Goal: Task Accomplishment & Management: Complete application form

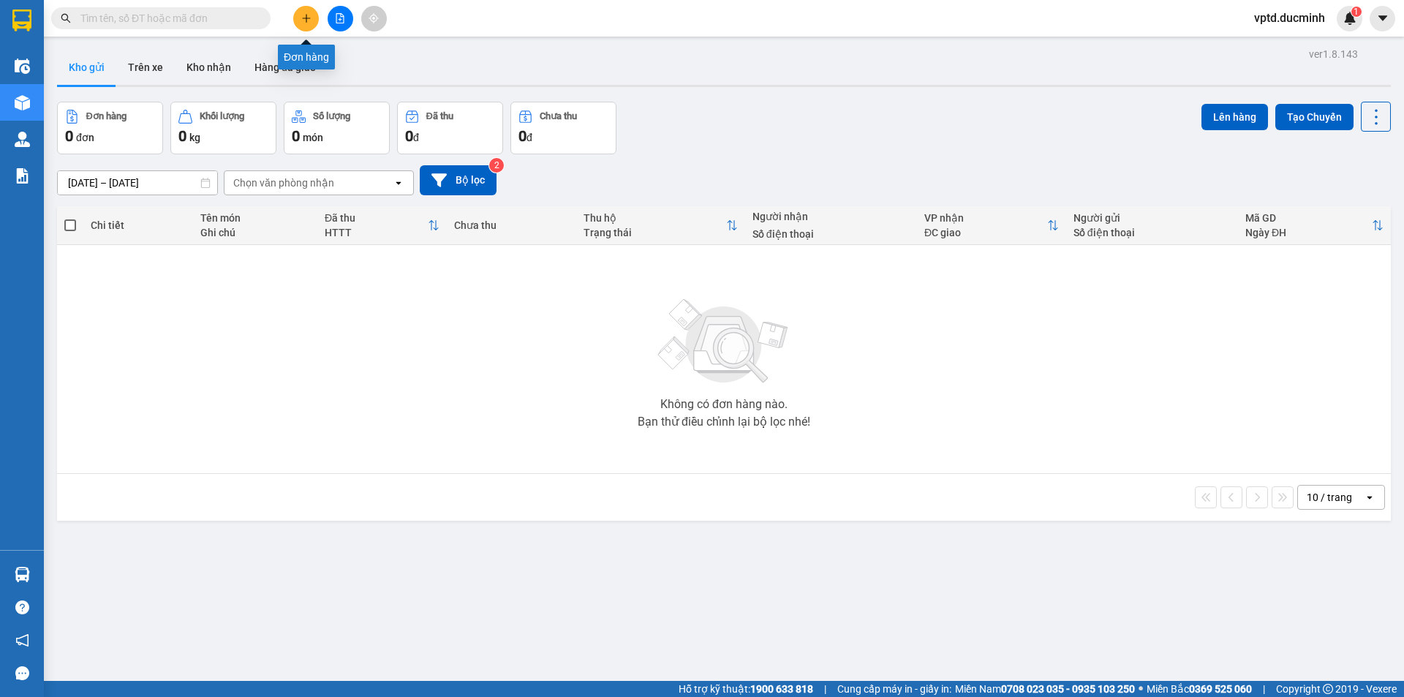
click at [307, 6] on button at bounding box center [306, 19] width 26 height 26
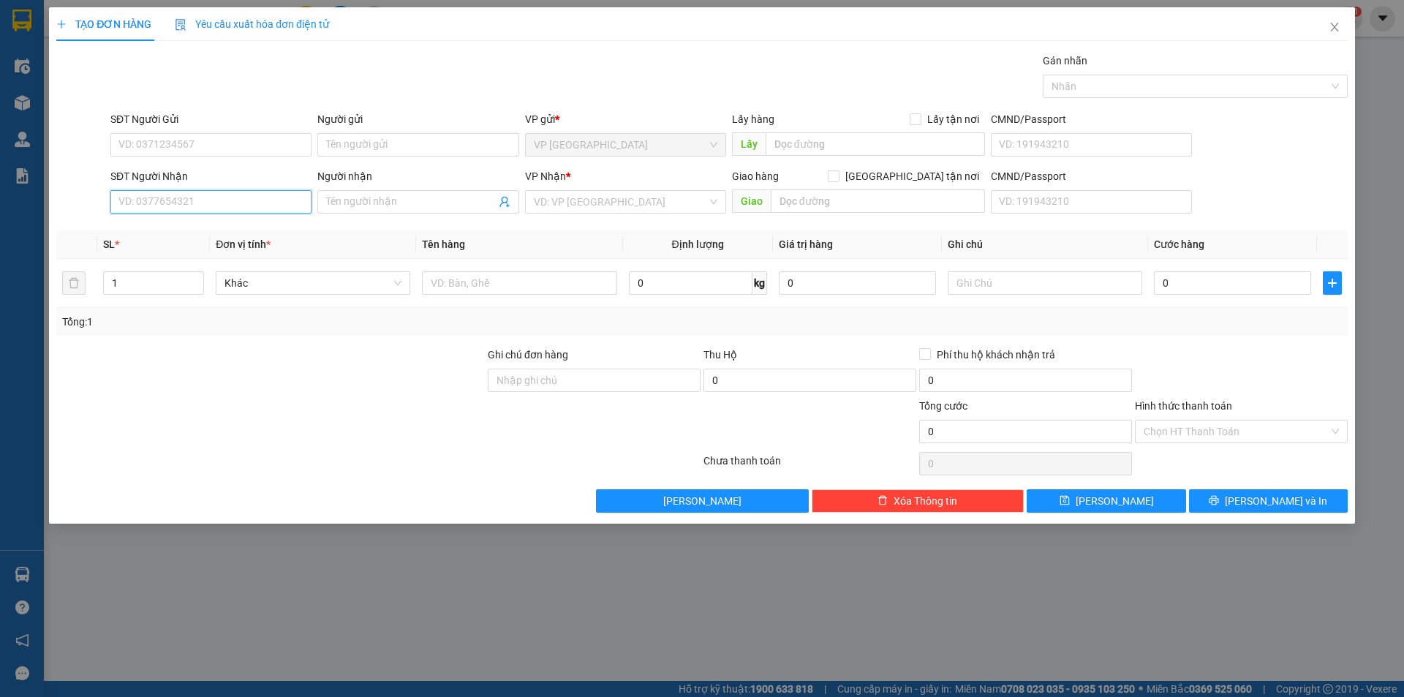
click at [146, 200] on input "SĐT Người Nhận" at bounding box center [210, 201] width 201 height 23
type input "0973767936"
click at [171, 243] on div "SL *" at bounding box center [153, 244] width 101 height 16
click at [266, 200] on input "0973767936" at bounding box center [210, 201] width 201 height 23
click at [570, 206] on input "search" at bounding box center [620, 202] width 173 height 22
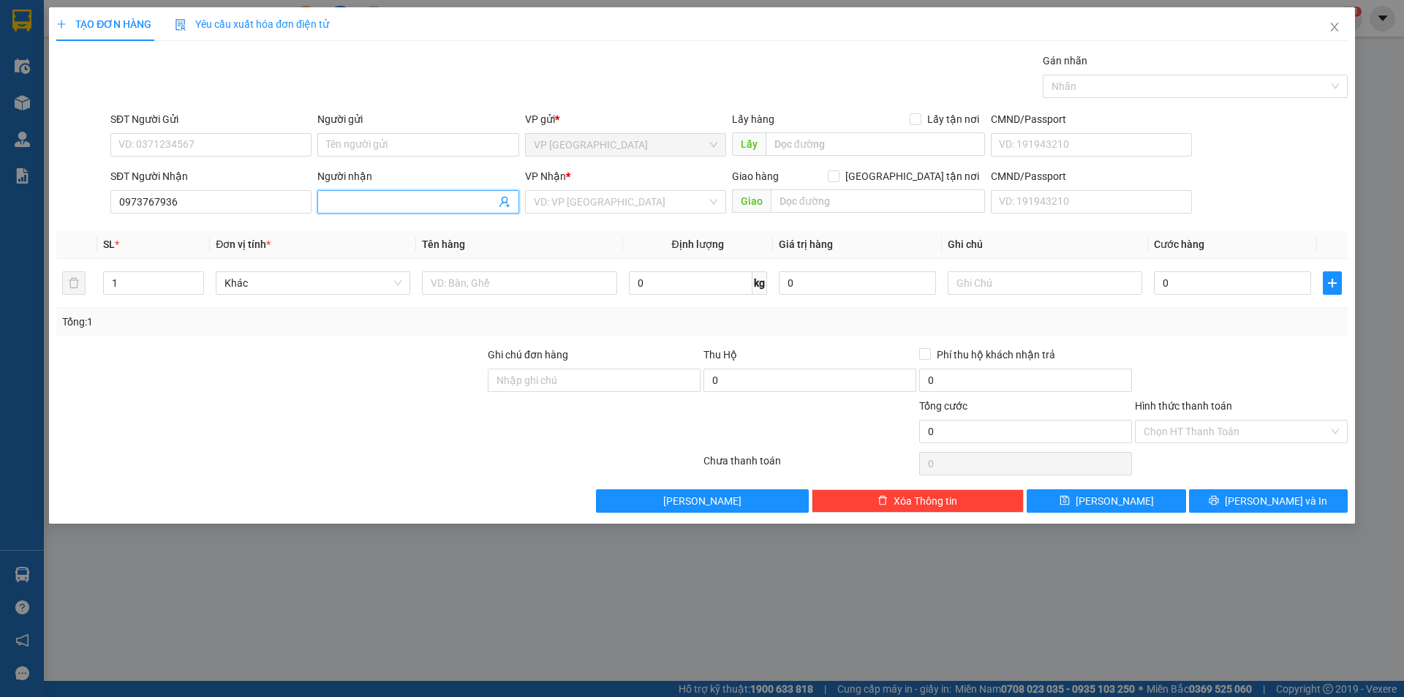
click at [385, 199] on input "Người nhận" at bounding box center [410, 202] width 169 height 16
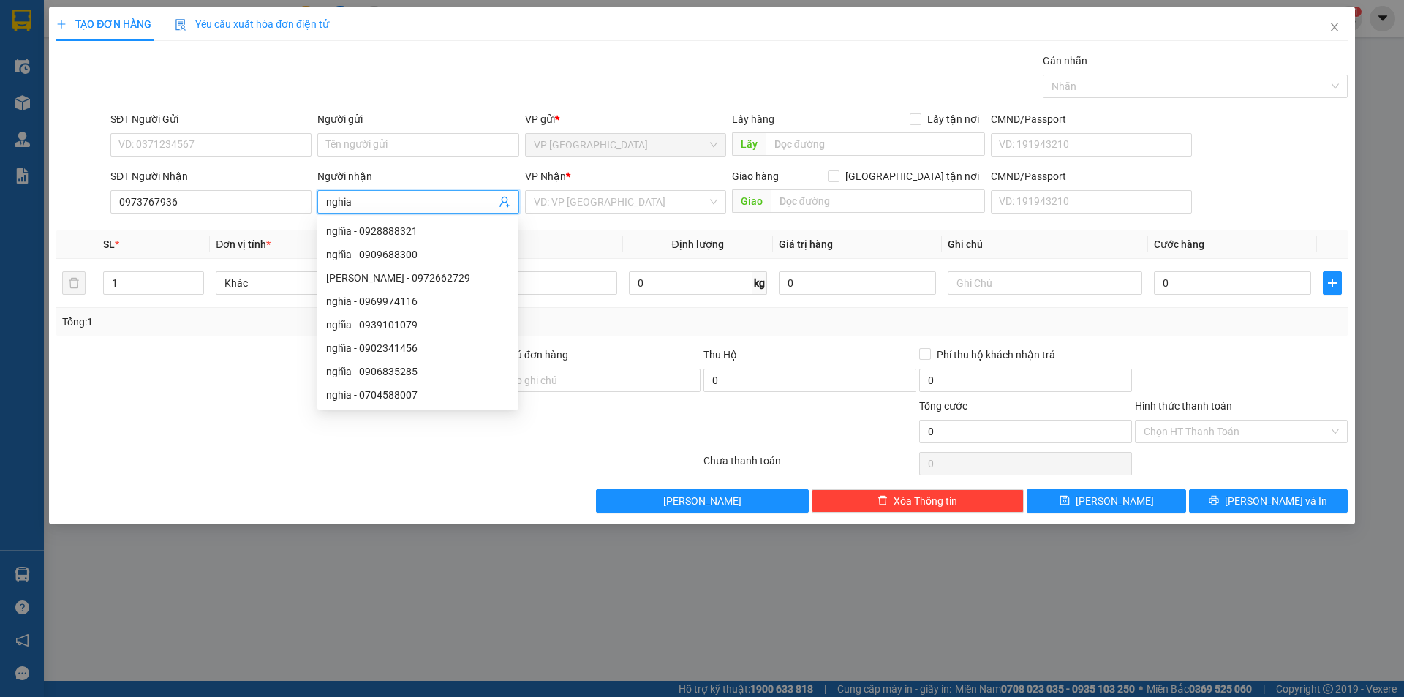
click at [382, 203] on input "nghia" at bounding box center [410, 202] width 169 height 16
type input "nghia"
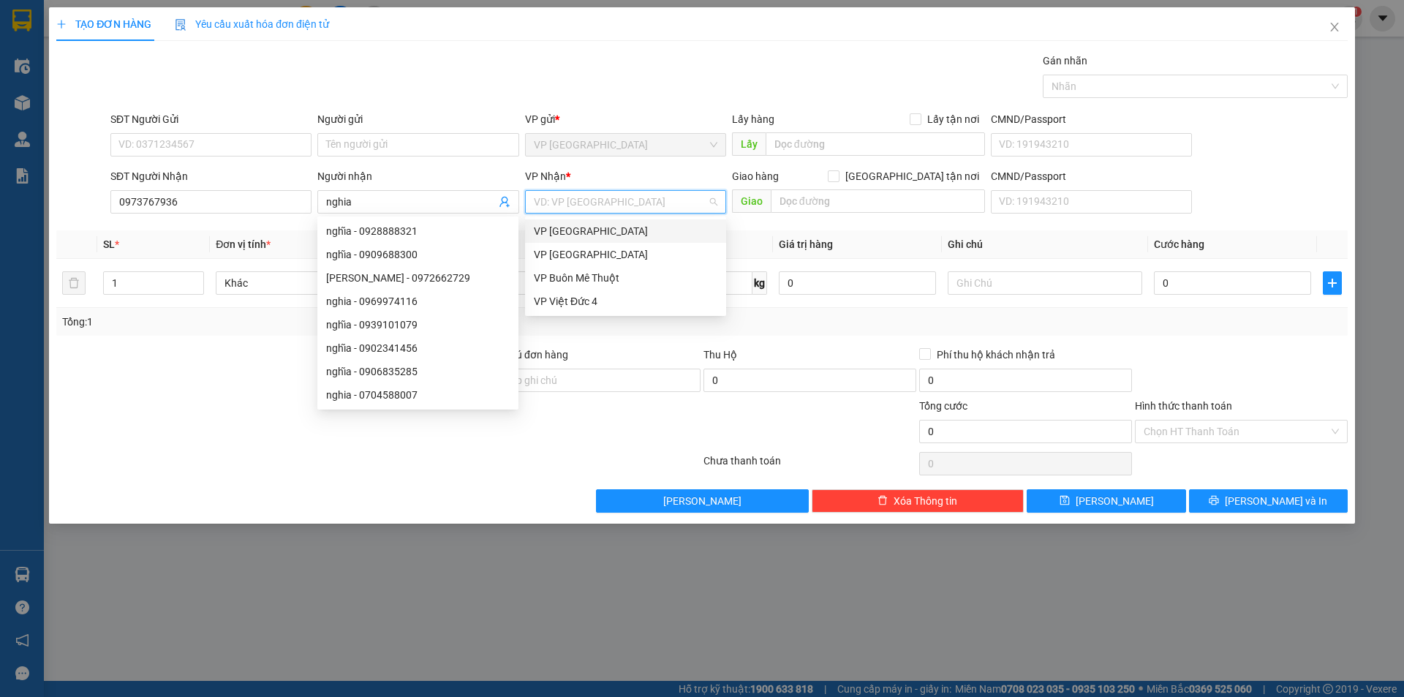
click at [580, 193] on input "search" at bounding box center [620, 202] width 173 height 22
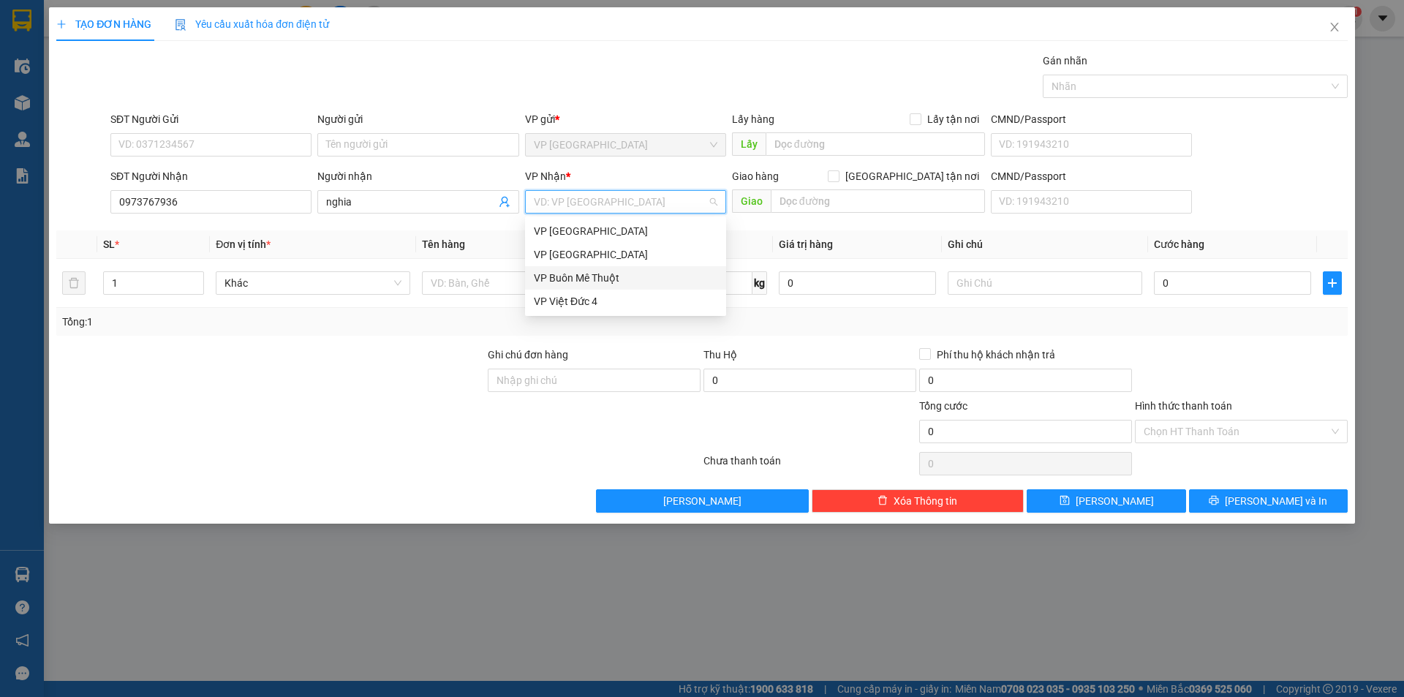
click at [575, 277] on div "VP Buôn Mê Thuột" at bounding box center [626, 278] width 184 height 16
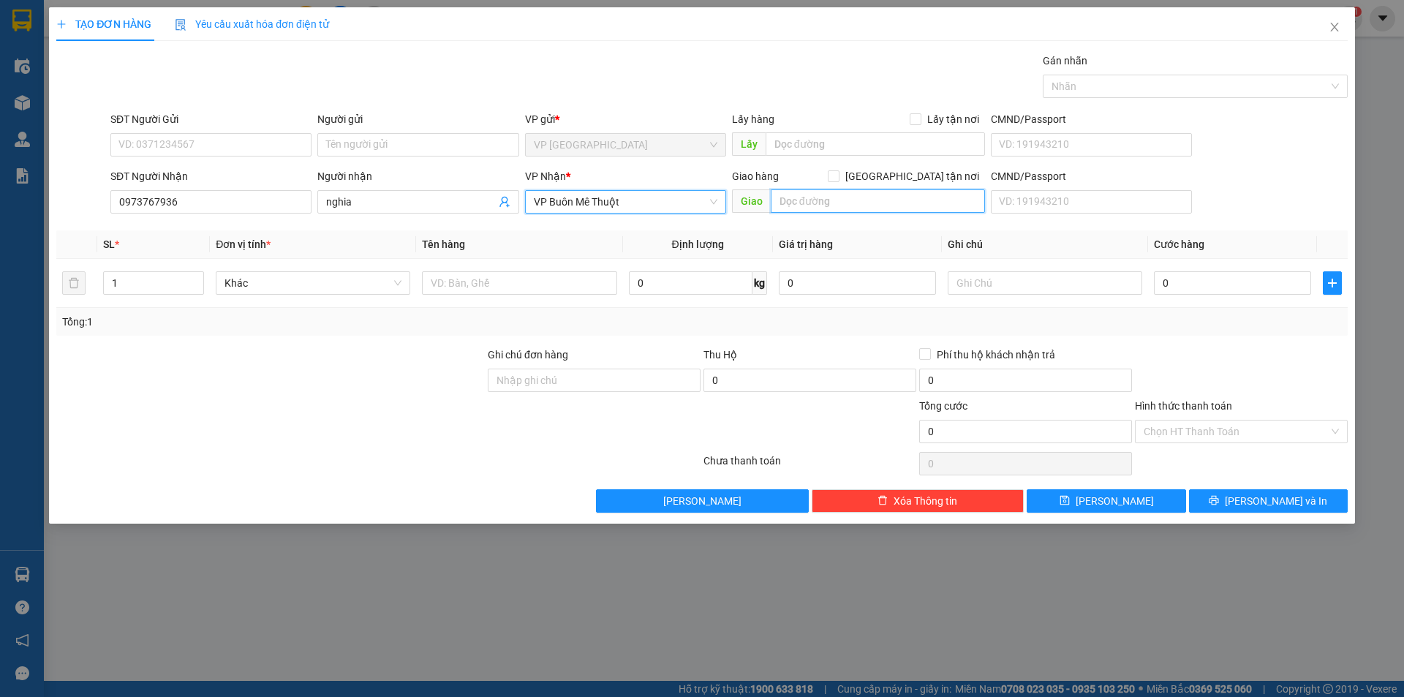
click at [828, 206] on input "text" at bounding box center [878, 200] width 214 height 23
click at [806, 205] on input "text" at bounding box center [878, 200] width 214 height 23
click at [889, 198] on input "[PERSON_NAME]" at bounding box center [878, 200] width 214 height 23
type input "[PERSON_NAME]"
click at [162, 287] on input "1" at bounding box center [153, 283] width 99 height 22
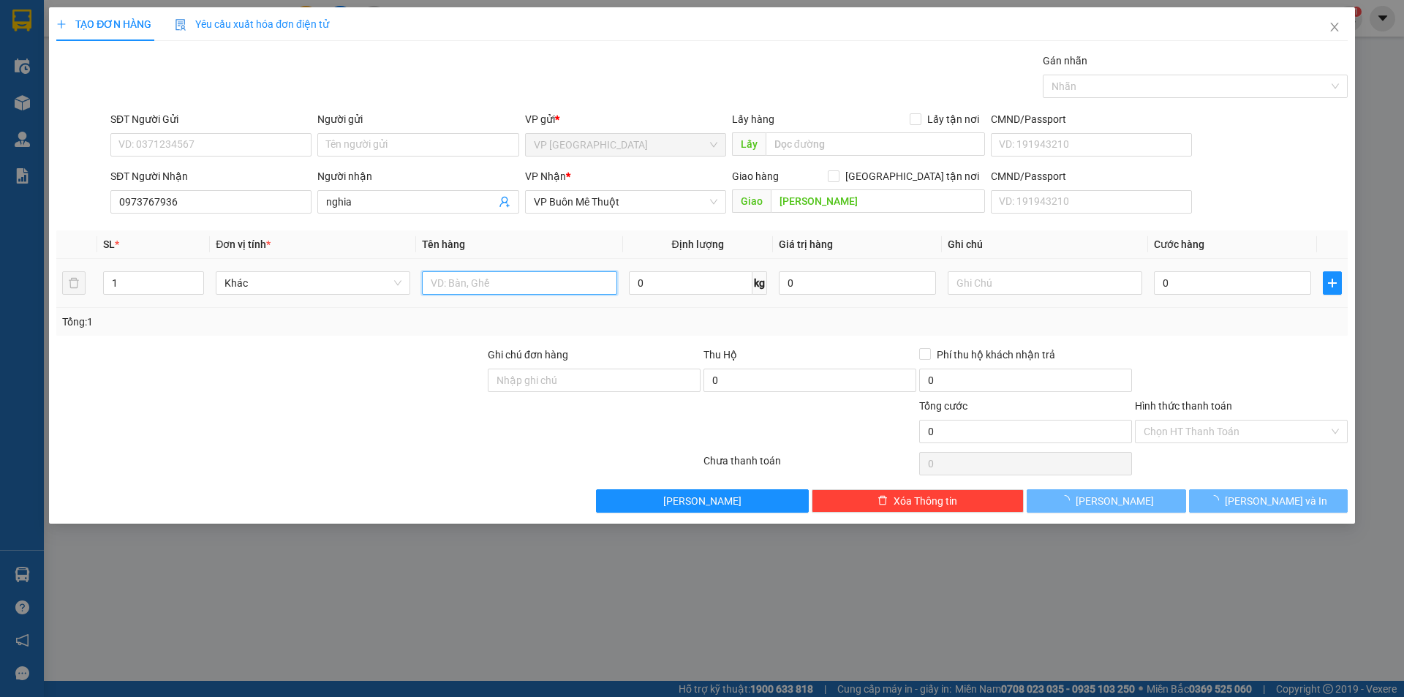
click at [446, 278] on input "text" at bounding box center [519, 282] width 195 height 23
click at [497, 275] on input "xp" at bounding box center [519, 282] width 195 height 23
type input "xp"
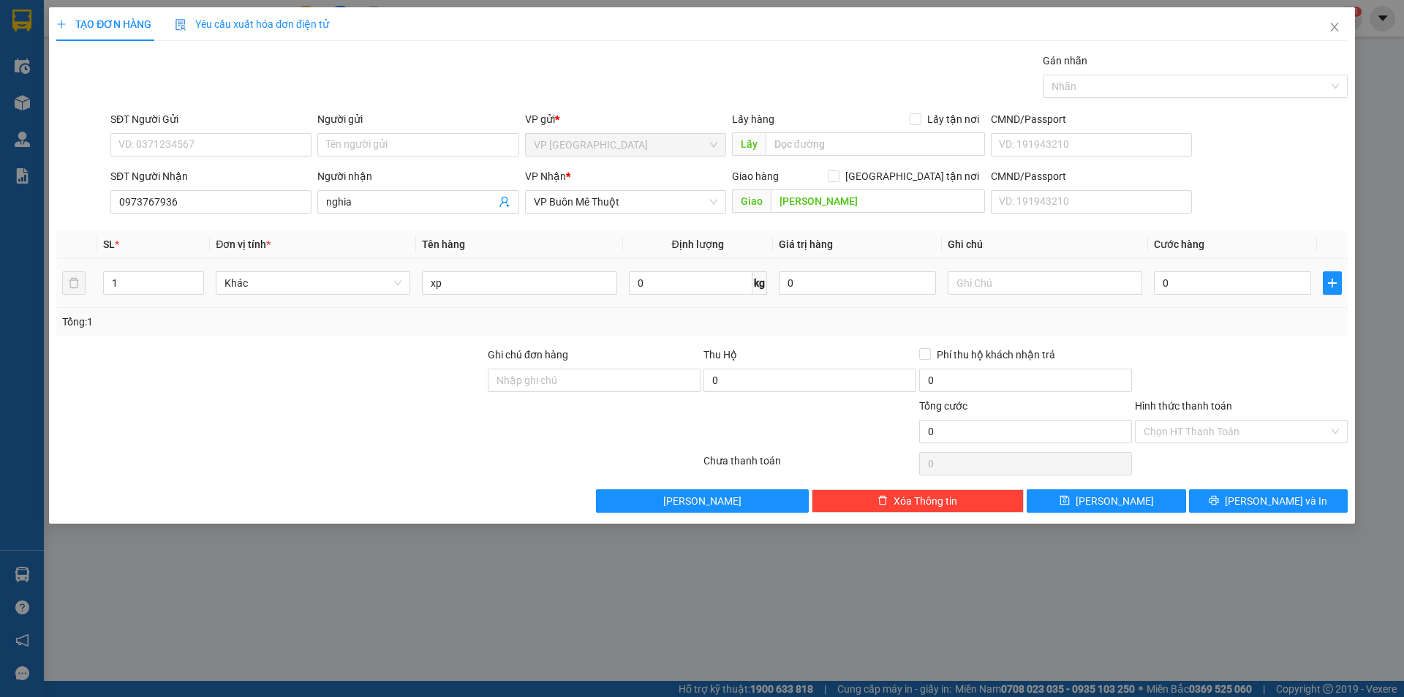
click at [1175, 271] on div "0" at bounding box center [1232, 282] width 157 height 29
click at [1172, 279] on input "0" at bounding box center [1232, 282] width 157 height 23
type input "6"
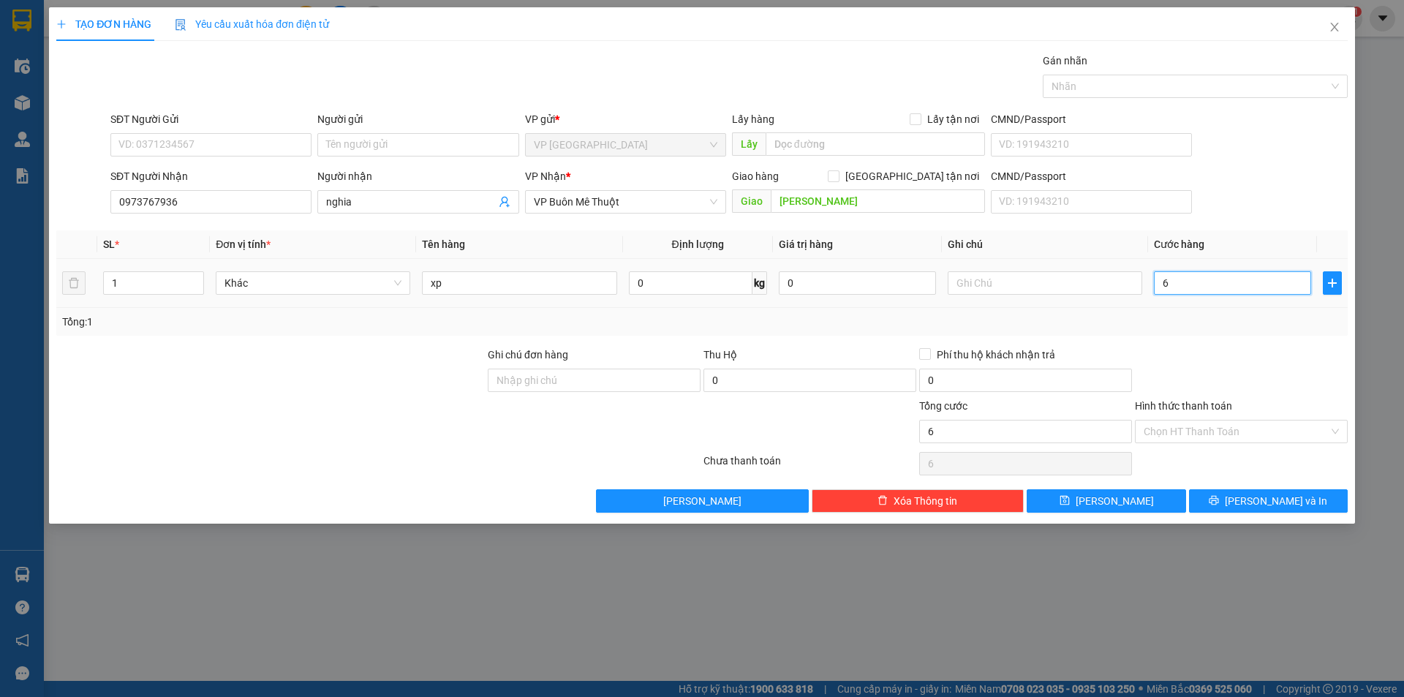
type input "60"
type input "60.000"
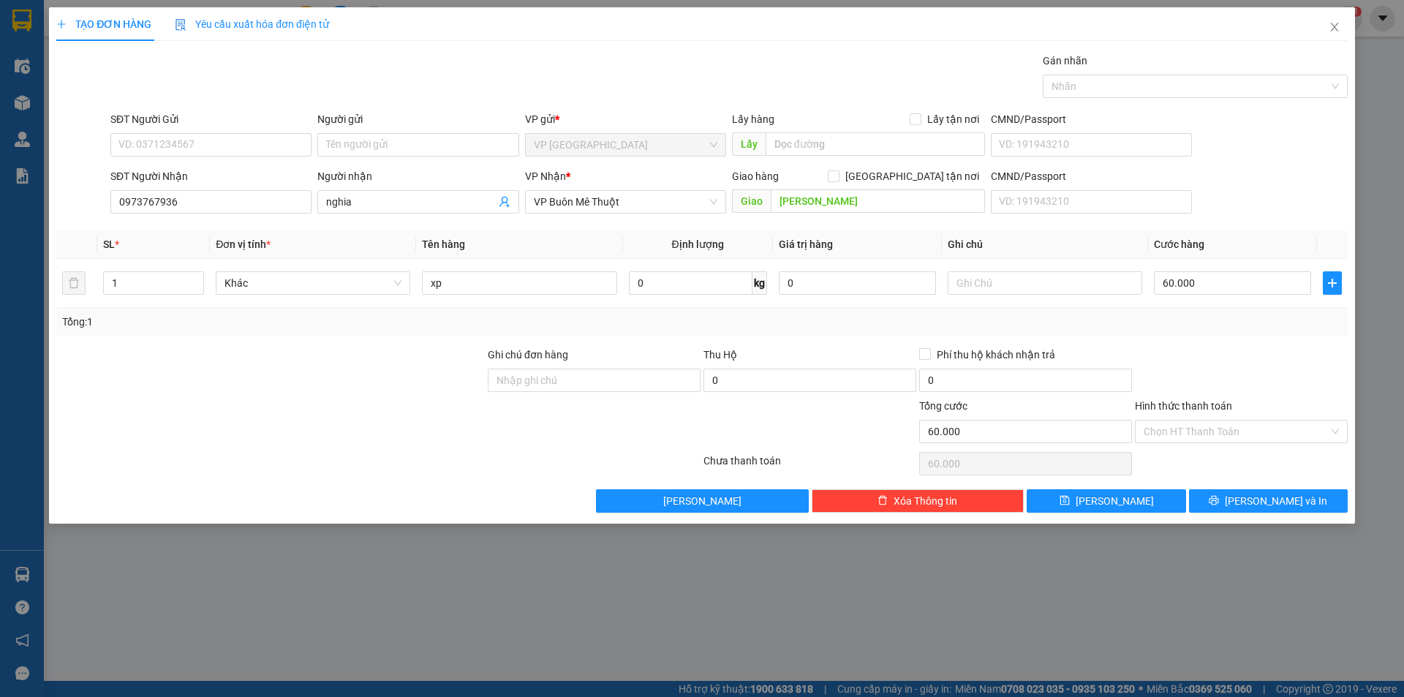
click at [1164, 312] on div "Tổng: 1" at bounding box center [702, 322] width 1292 height 28
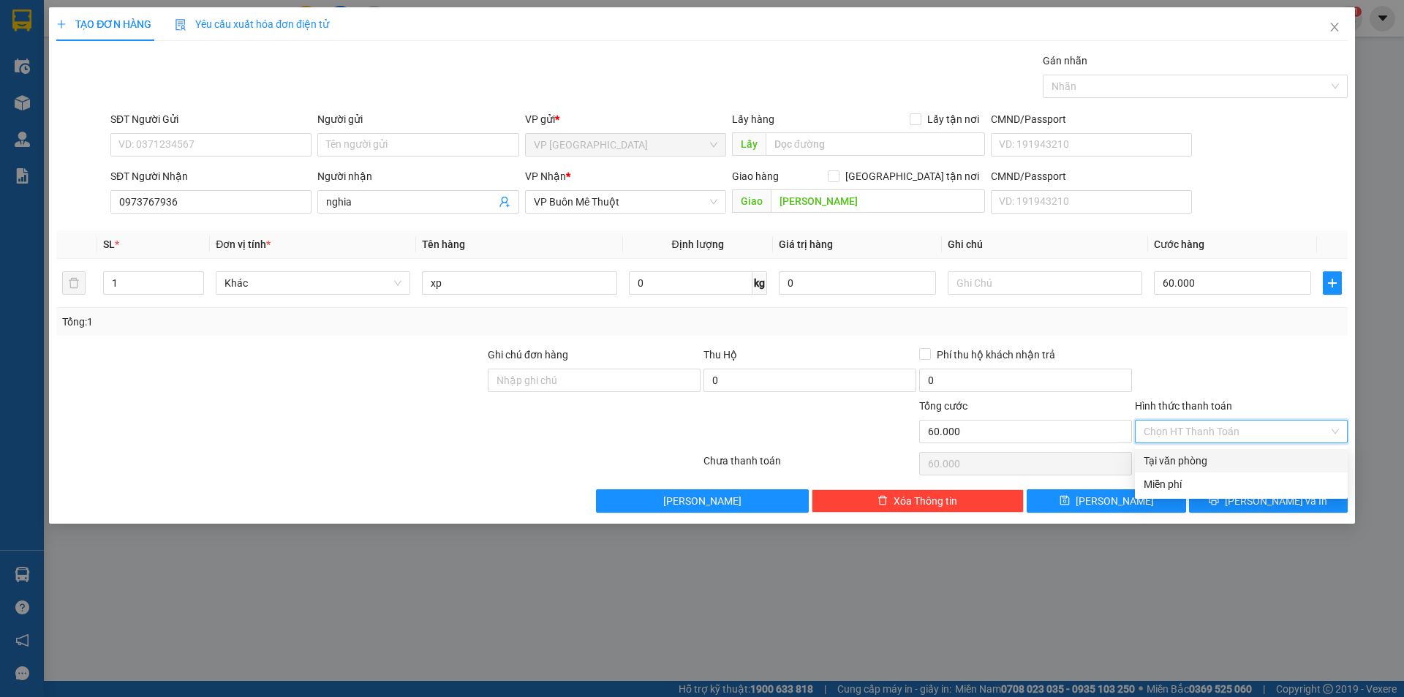
click at [1194, 427] on input "Hình thức thanh toán" at bounding box center [1236, 432] width 185 height 22
click at [1191, 459] on div "Tại văn phòng" at bounding box center [1241, 461] width 195 height 16
type input "0"
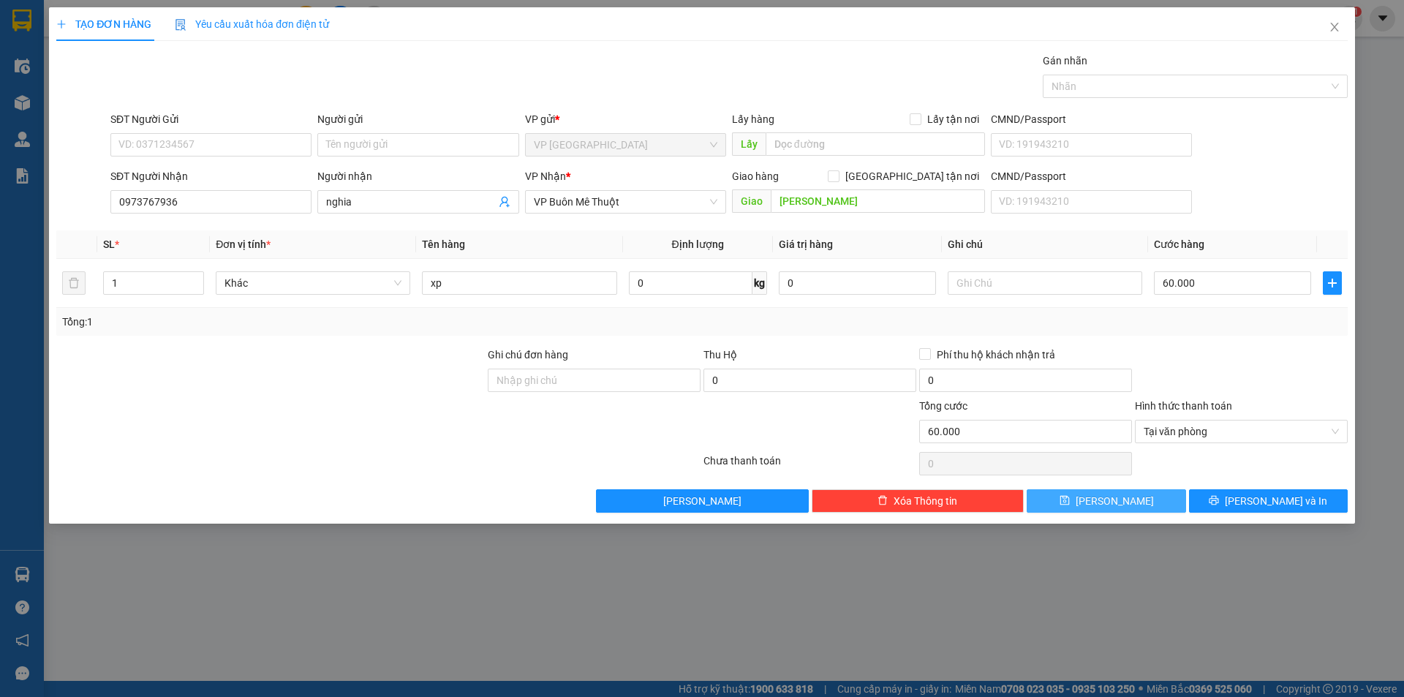
click at [1136, 494] on button "[PERSON_NAME]" at bounding box center [1106, 500] width 159 height 23
type input "0"
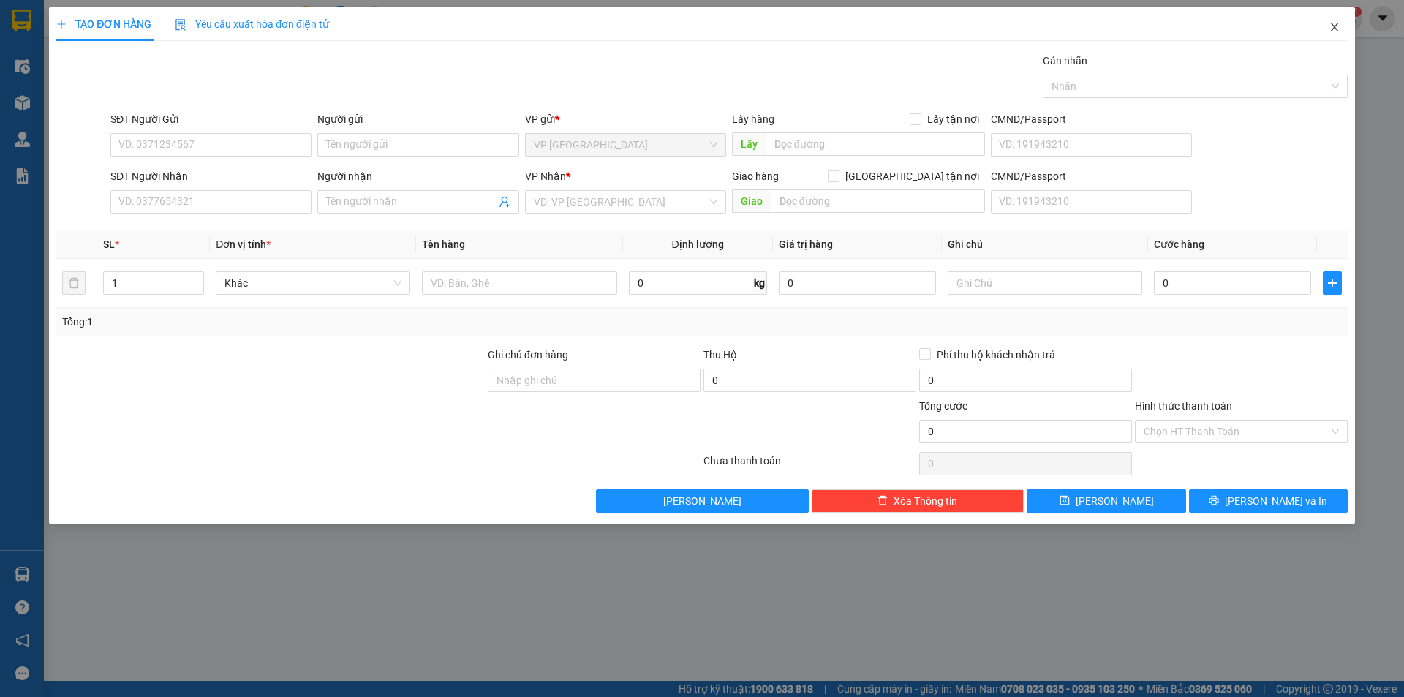
click at [1335, 29] on icon "close" at bounding box center [1335, 27] width 12 height 12
